Goal: Find contact information: Find contact information

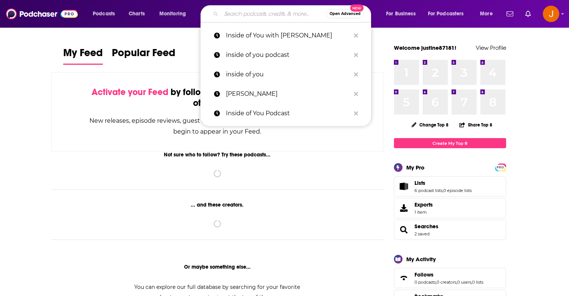
click at [264, 11] on input "Search podcasts, credits, & more..." at bounding box center [273, 14] width 105 height 12
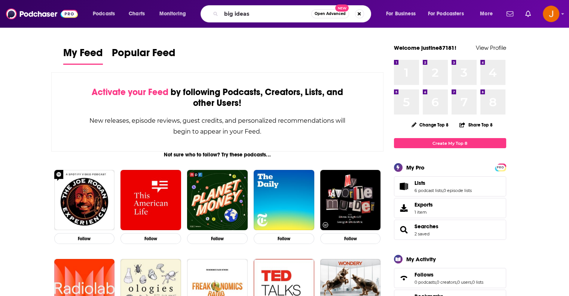
type input "big ideas"
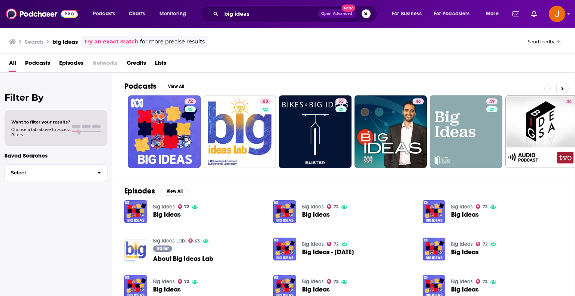
click at [167, 214] on span "Big Ideas" at bounding box center [167, 214] width 28 height 6
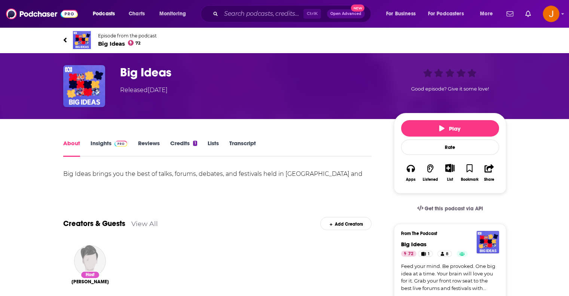
click at [100, 142] on link "Insights" at bounding box center [109, 148] width 37 height 17
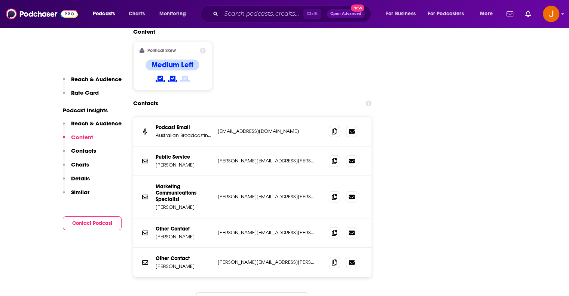
scroll to position [848, 0]
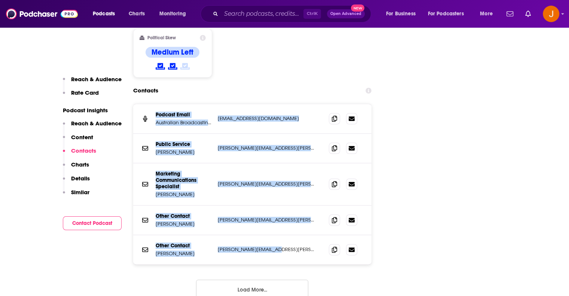
drag, startPoint x: 284, startPoint y: 231, endPoint x: 153, endPoint y: 94, distance: 189.8
click at [153, 104] on div "Podcast Email Australian Broadcasting Corporation [EMAIL_ADDRESS][DOMAIN_NAME] …" at bounding box center [252, 184] width 239 height 160
copy div "Podcast Email Australian Broadcasting Corporation [EMAIL_ADDRESS][DOMAIN_NAME] …"
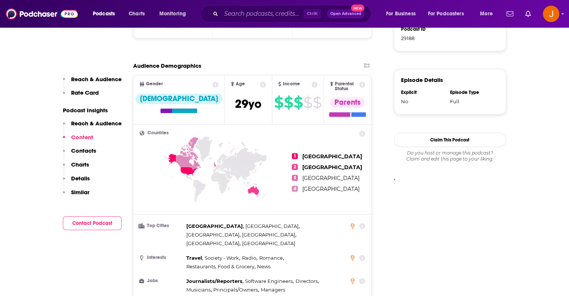
scroll to position [449, 0]
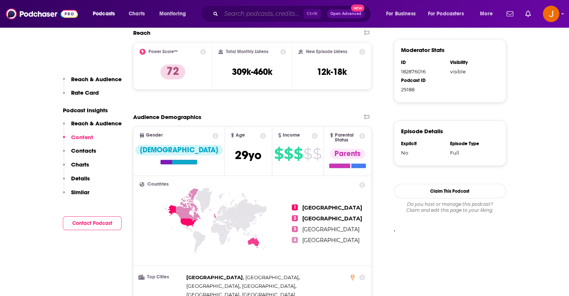
click at [261, 10] on input "Search podcasts, credits, & more..." at bounding box center [262, 14] width 82 height 12
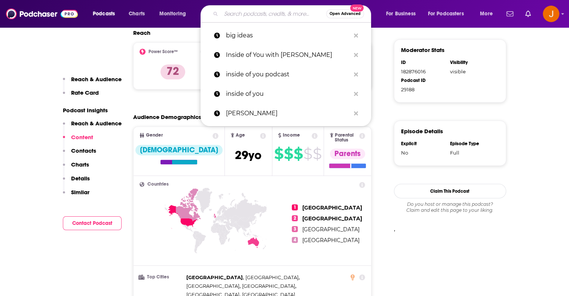
paste input "The [PERSON_NAME] Big Talk Show"
type input "The [PERSON_NAME] Big Talk Show"
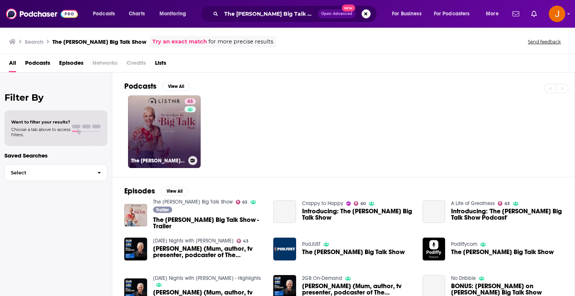
click at [177, 118] on link "63 The [PERSON_NAME] Big Talk Show" at bounding box center [164, 131] width 73 height 73
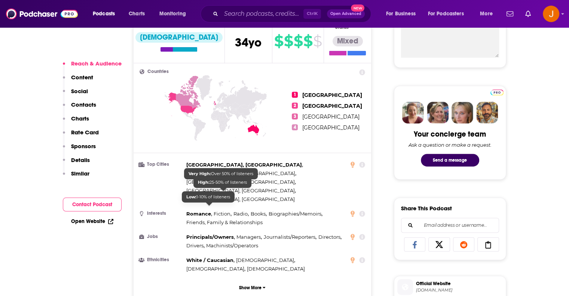
scroll to position [499, 0]
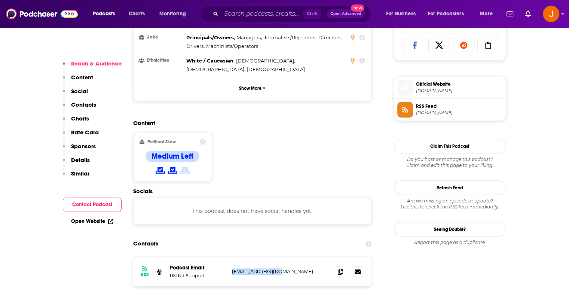
drag, startPoint x: 284, startPoint y: 234, endPoint x: 231, endPoint y: 235, distance: 53.9
click at [231, 257] on div "RSS Podcast Email LiSTNR Support [EMAIL_ADDRESS][DOMAIN_NAME] [EMAIL_ADDRESS][D…" at bounding box center [252, 271] width 239 height 29
copy p "[EMAIL_ADDRESS][DOMAIN_NAME]"
